Goal: Book appointment/travel/reservation

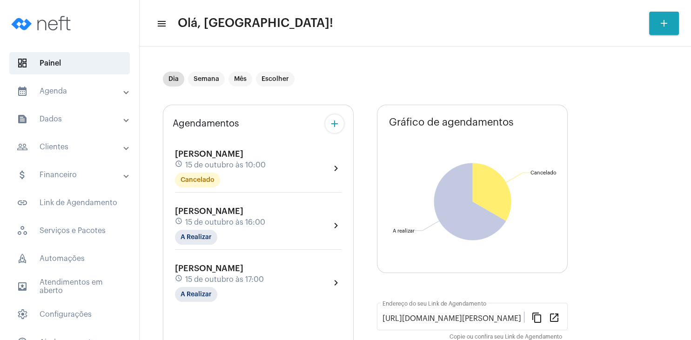
click at [54, 148] on mat-panel-title "people_outline Clientes" at bounding box center [70, 146] width 107 height 11
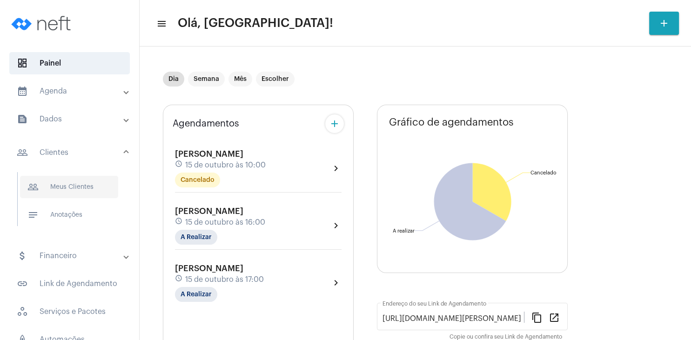
click at [67, 185] on span "people_outline Meus Clientes" at bounding box center [69, 187] width 98 height 22
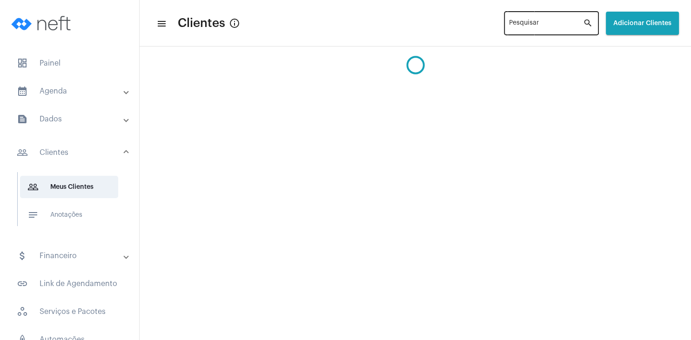
click at [513, 29] on input "Pesquisar" at bounding box center [546, 24] width 74 height 7
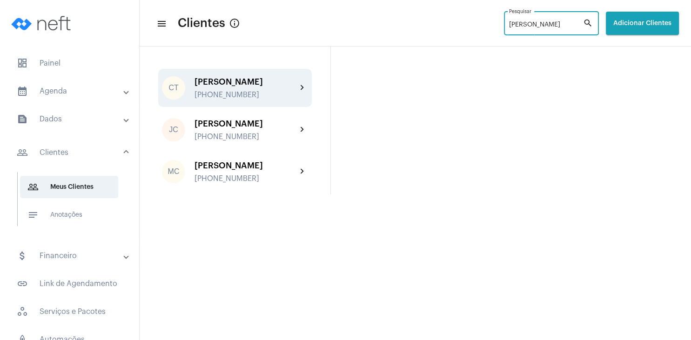
type input "[PERSON_NAME]"
click at [237, 87] on div "[PERSON_NAME] teste [PHONE_NUMBER]" at bounding box center [245, 88] width 102 height 22
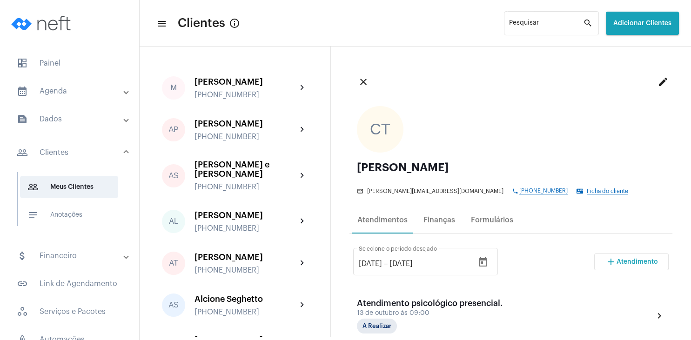
click at [625, 261] on span "Atendimento" at bounding box center [636, 262] width 41 height 7
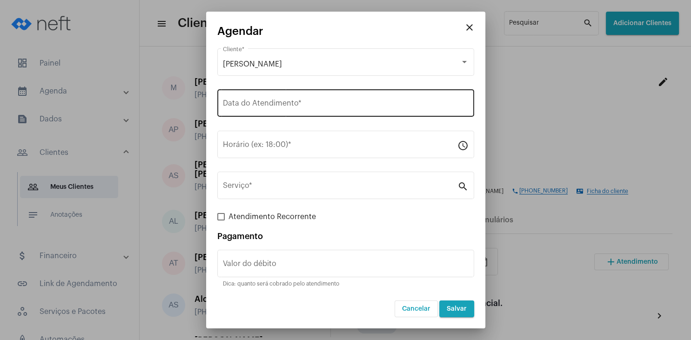
click at [232, 104] on input "Data do Atendimento *" at bounding box center [346, 105] width 246 height 8
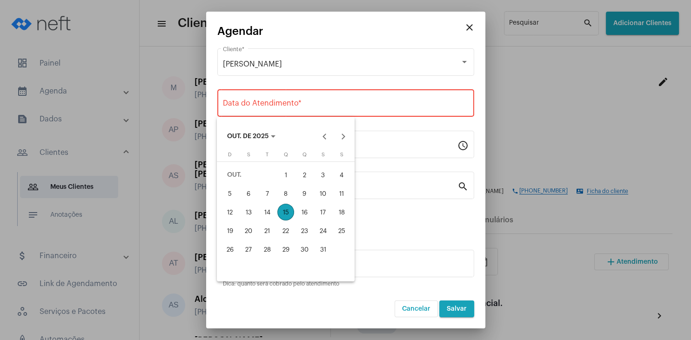
click at [287, 212] on div "15" at bounding box center [285, 212] width 17 height 17
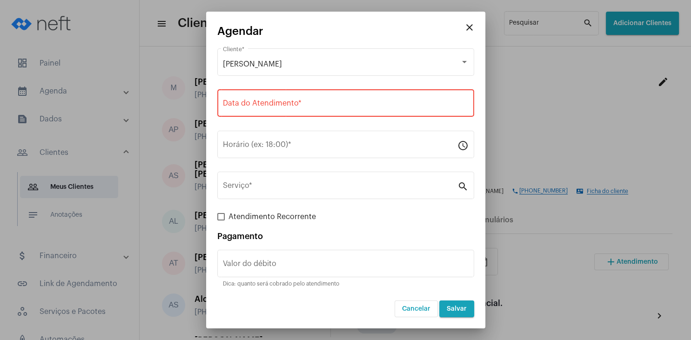
type input "[DATE]"
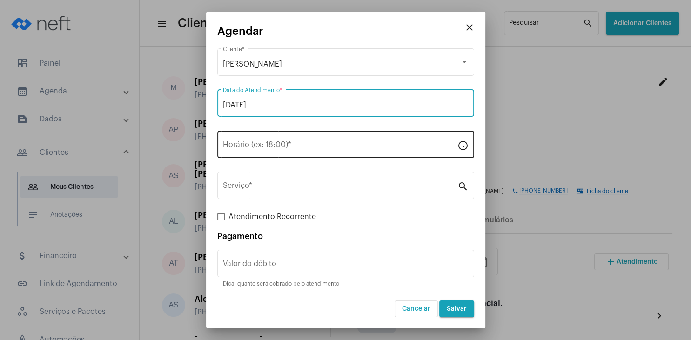
click at [240, 146] on input "Horário (ex: 18:00) *" at bounding box center [340, 146] width 234 height 8
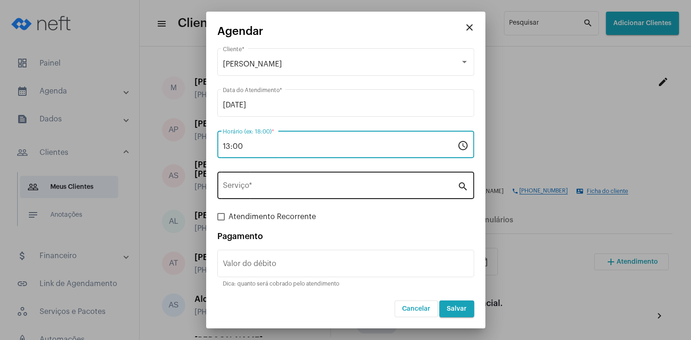
type input "13:00"
click at [237, 181] on div "Serviço *" at bounding box center [340, 184] width 234 height 29
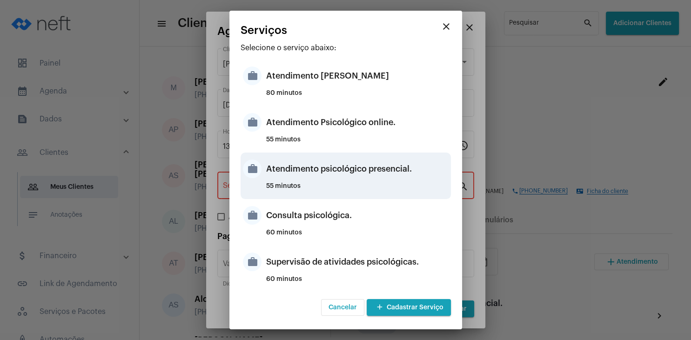
click at [421, 171] on div "Atendimento psicológico presencial." at bounding box center [357, 169] width 182 height 28
type input "Atendimento psicológico presencial."
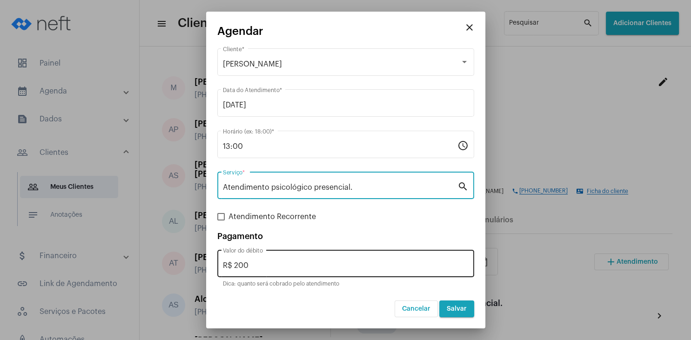
click at [256, 261] on div "R$ 200 Valor do débito" at bounding box center [346, 262] width 246 height 29
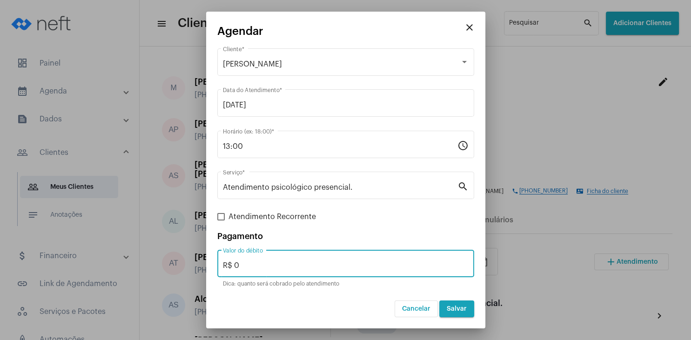
type input "R$ 0"
click at [473, 310] on button "Salvar" at bounding box center [456, 308] width 35 height 17
